Goal: Transaction & Acquisition: Purchase product/service

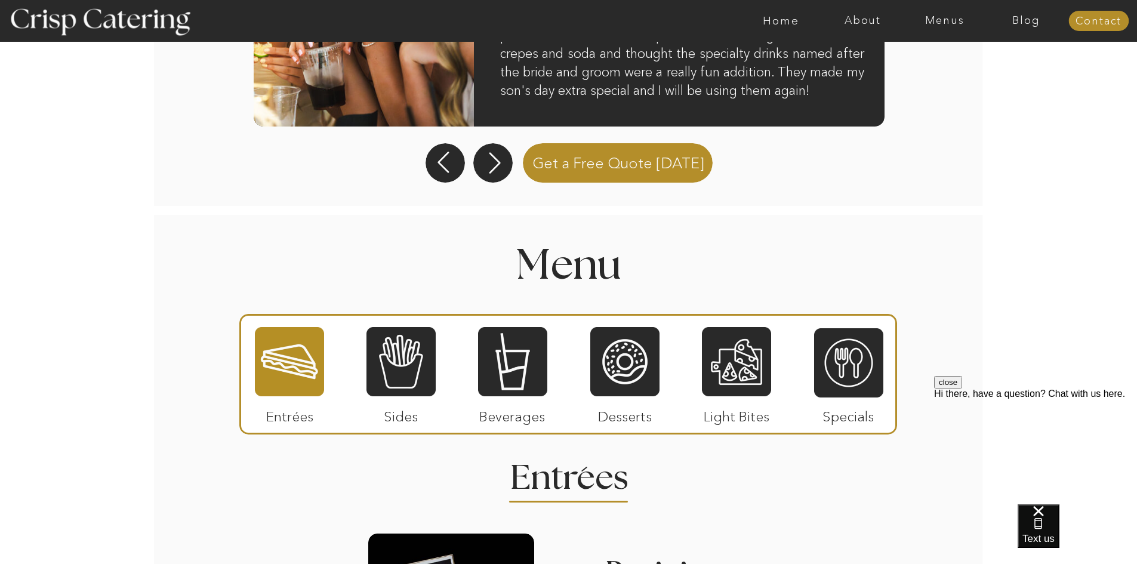
scroll to position [1179, 0]
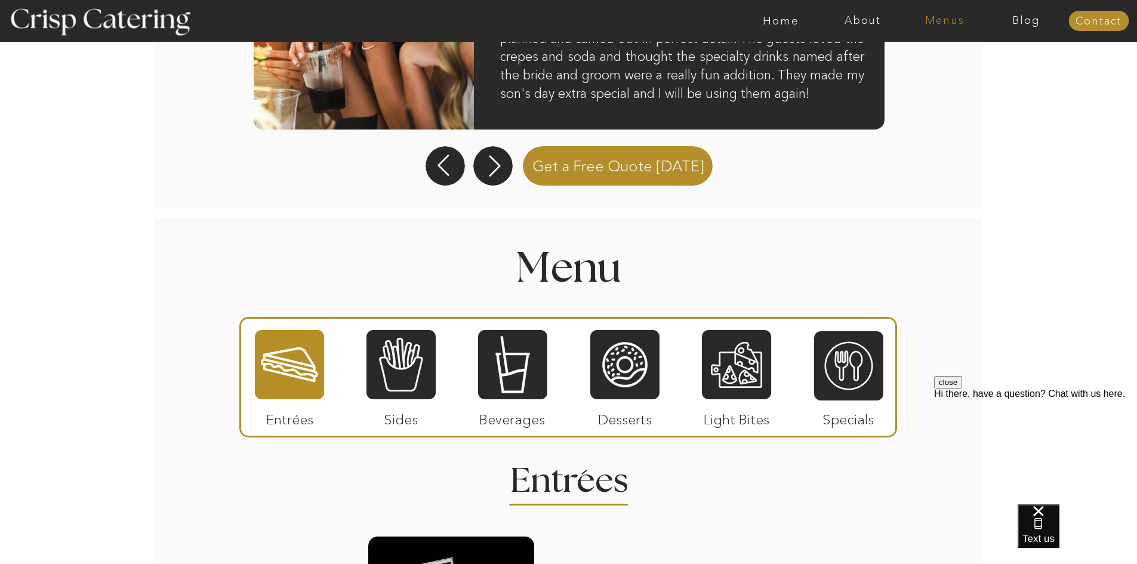
click at [953, 21] on nav "Menus" at bounding box center [944, 21] width 82 height 12
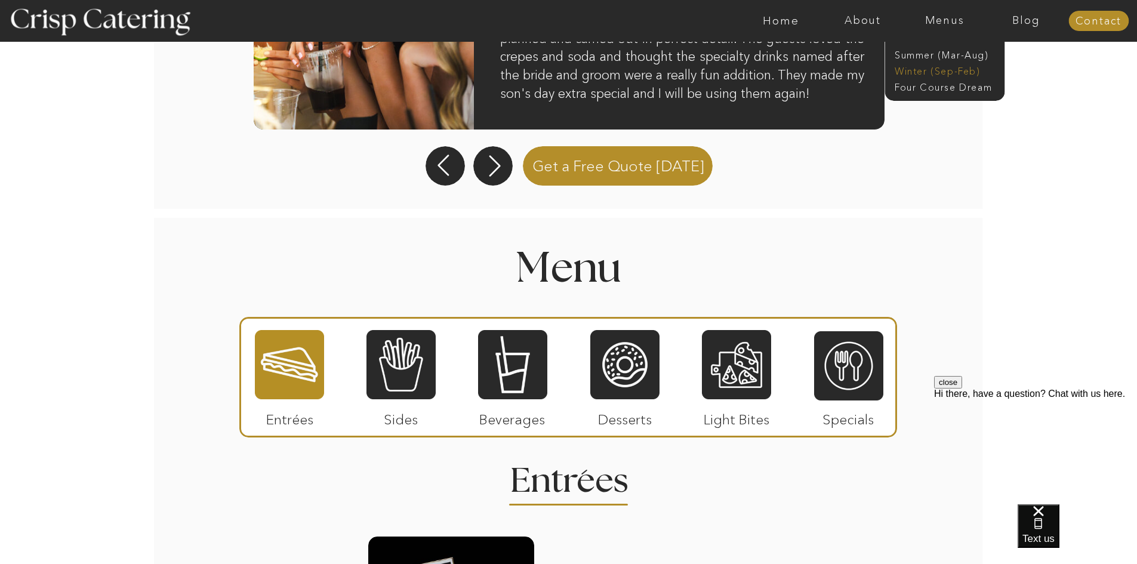
click at [929, 67] on nav "Winter (Sep-Feb)" at bounding box center [944, 69] width 98 height 11
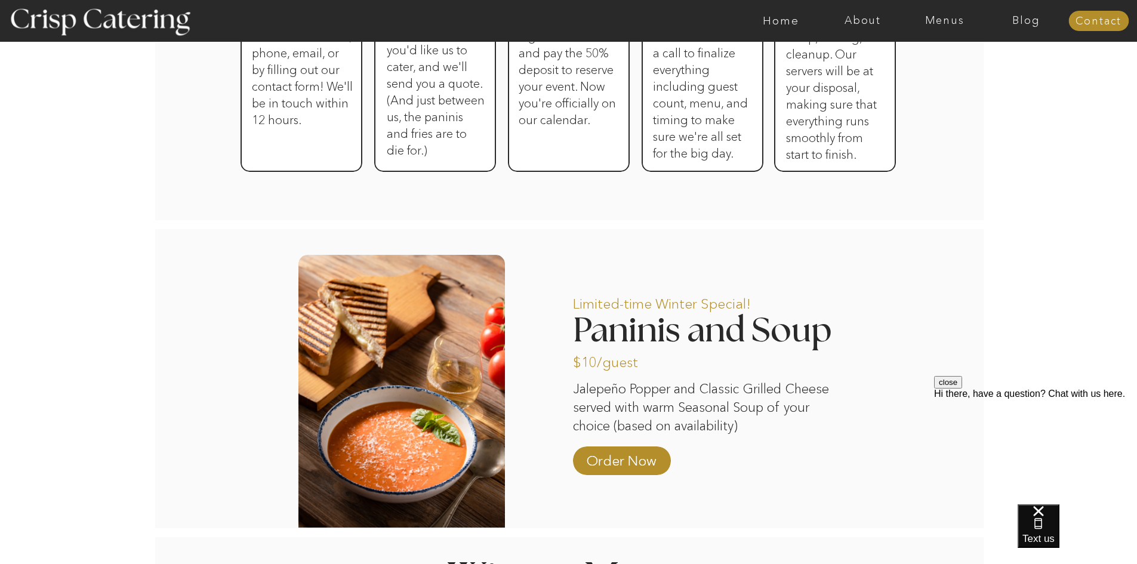
scroll to position [835, 0]
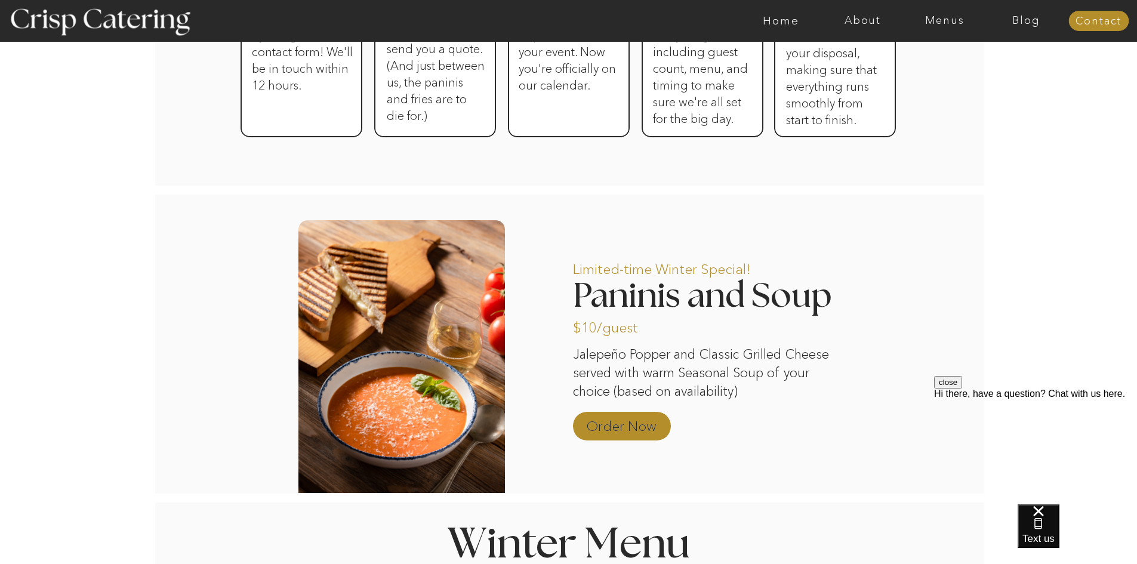
click at [631, 421] on p "Order Now" at bounding box center [621, 423] width 79 height 35
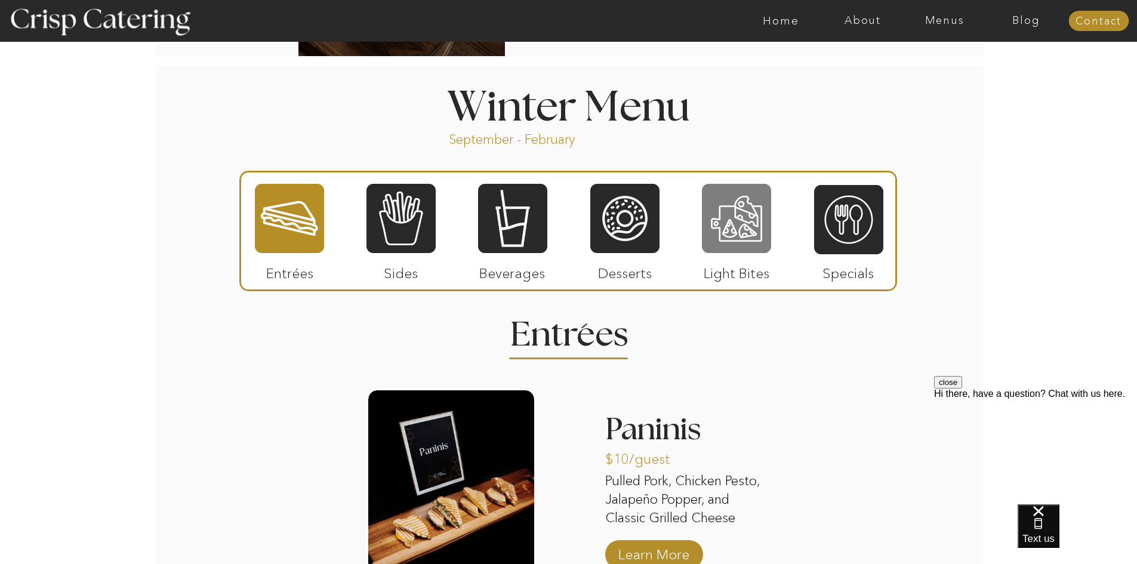
scroll to position [1373, 0]
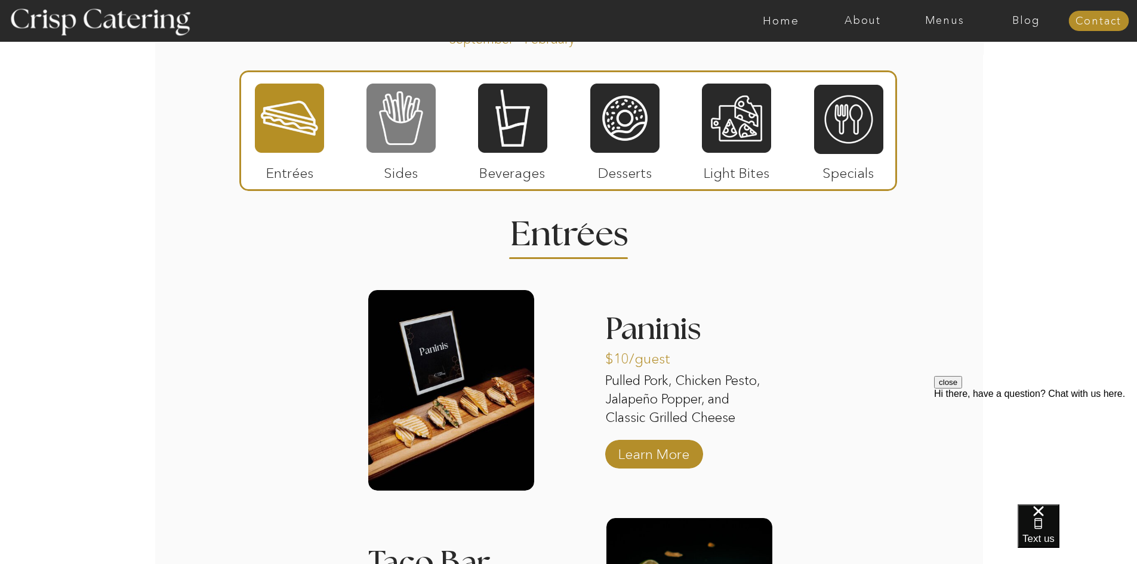
click at [373, 151] on div at bounding box center [400, 118] width 69 height 72
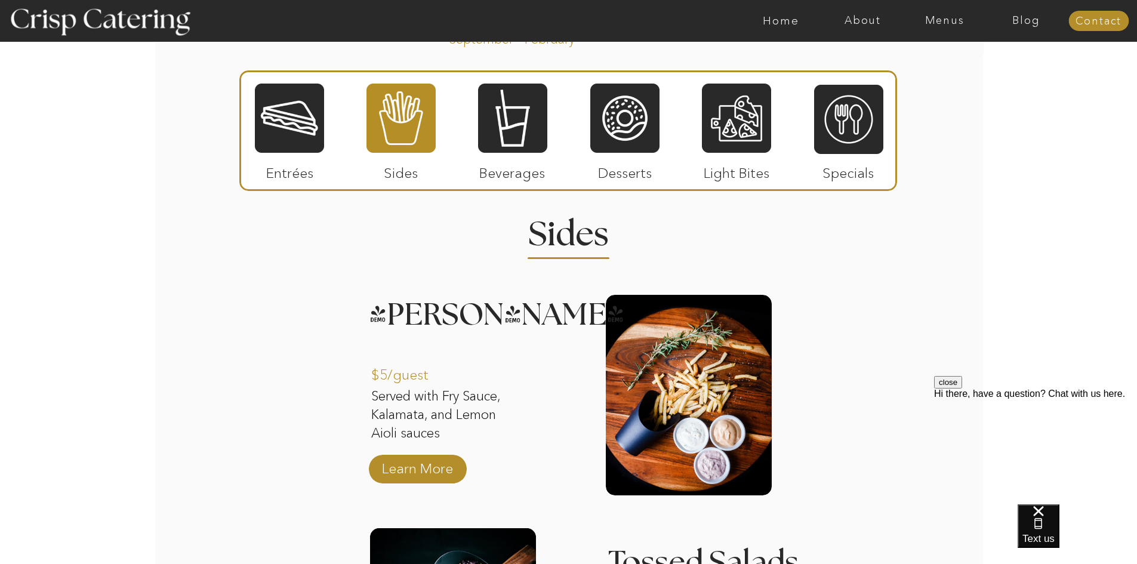
click at [277, 158] on p "Entrées" at bounding box center [289, 170] width 79 height 35
click at [284, 171] on p "Entrées" at bounding box center [289, 170] width 79 height 35
click at [297, 132] on div at bounding box center [289, 118] width 69 height 72
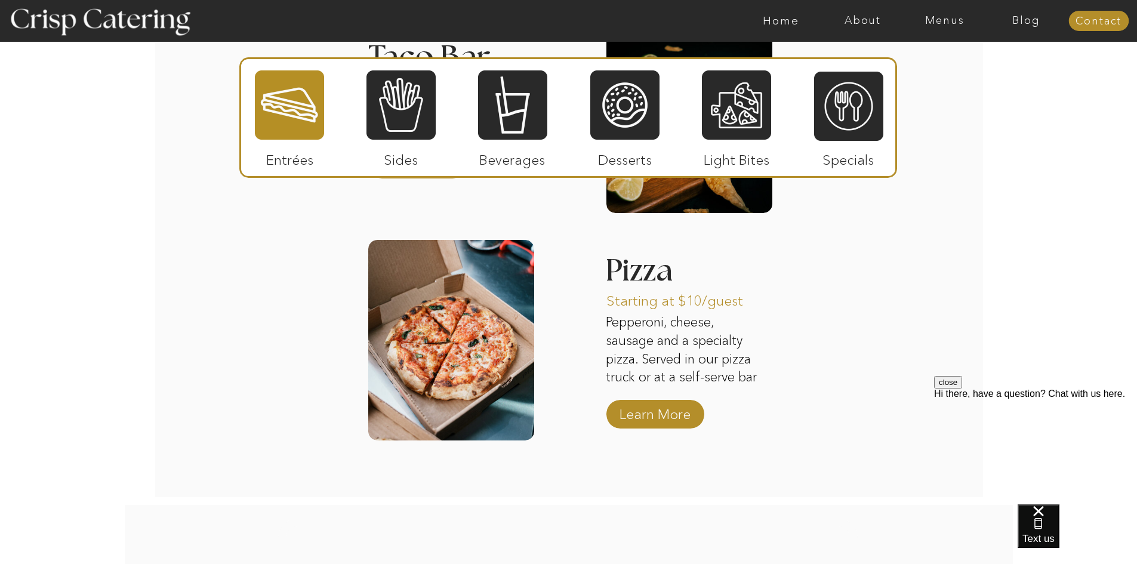
scroll to position [1873, 0]
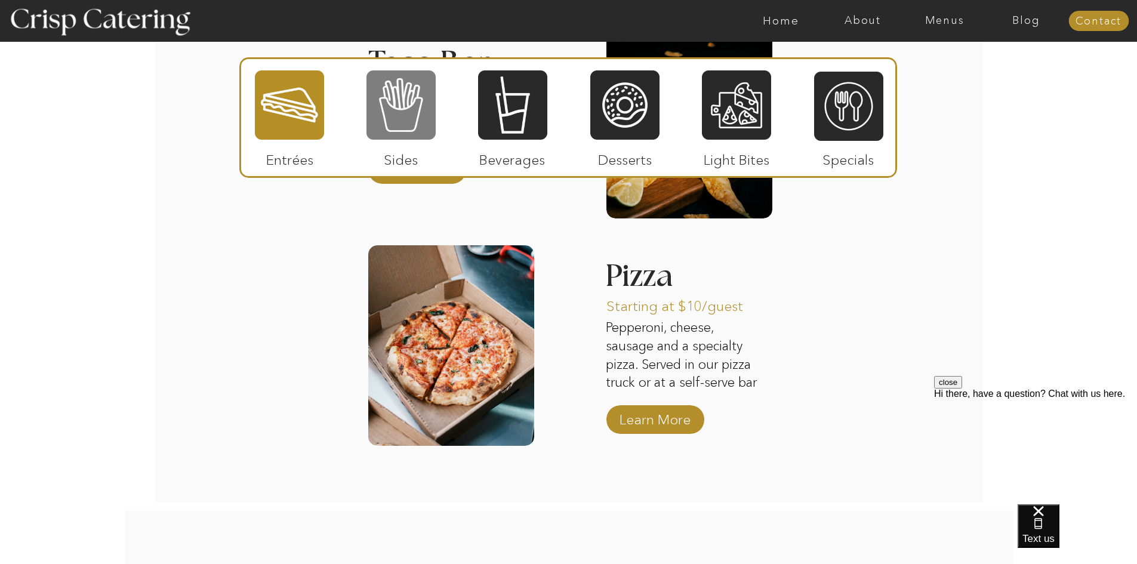
click at [405, 130] on div at bounding box center [400, 105] width 69 height 72
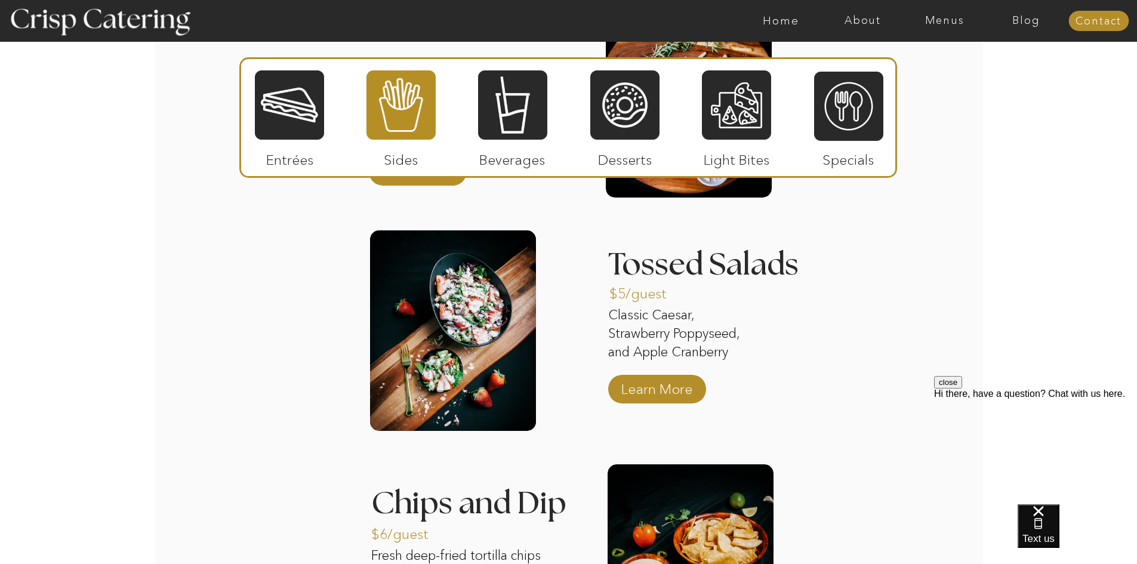
scroll to position [1694, 0]
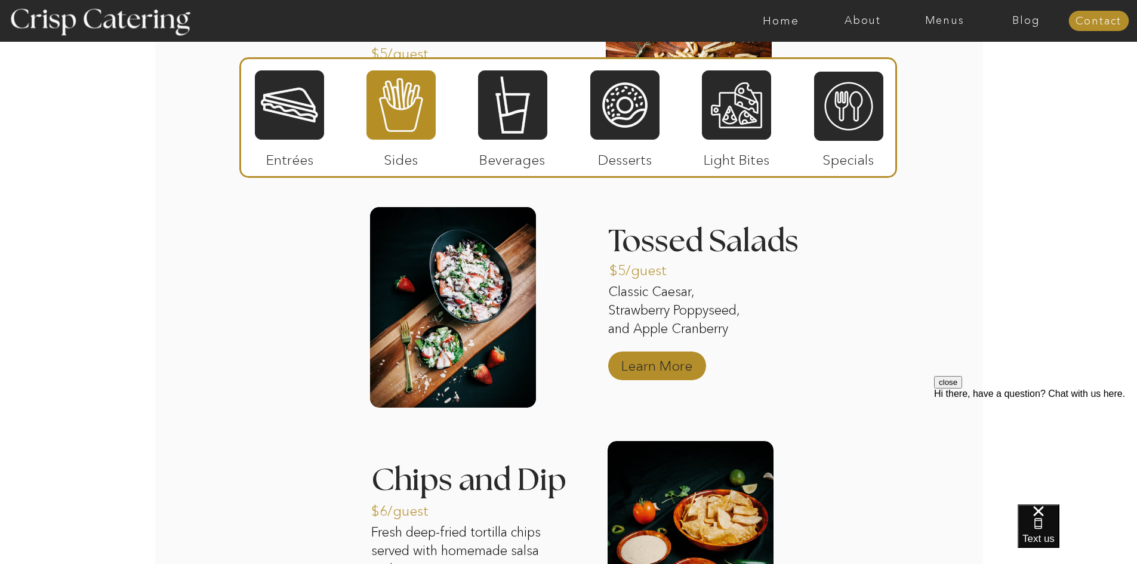
click at [652, 357] on p "Learn More" at bounding box center [656, 363] width 79 height 35
